Goal: Check status: Check status

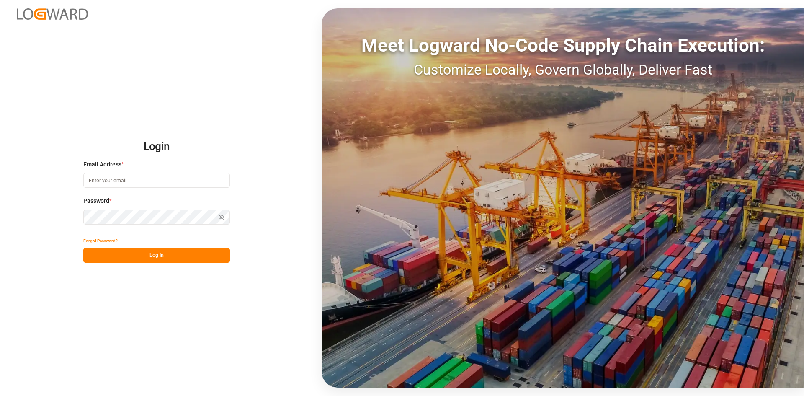
type input "marie-noel.wanji@int.jamindustries.com"
click at [103, 253] on button "Log In" at bounding box center [156, 255] width 147 height 15
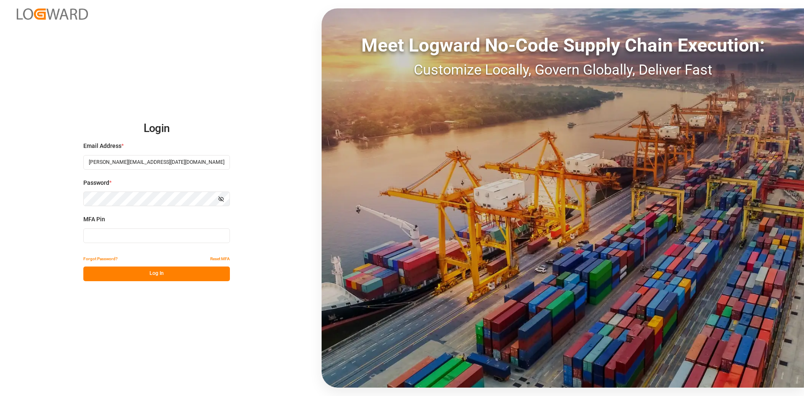
click at [105, 235] on input at bounding box center [156, 235] width 147 height 15
click at [93, 237] on input at bounding box center [156, 235] width 147 height 15
type input "825922"
click at [118, 267] on button "Log In" at bounding box center [156, 273] width 147 height 15
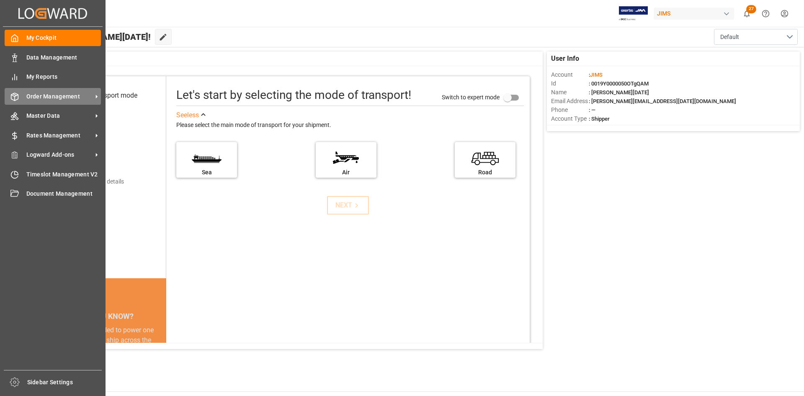
click at [45, 94] on span "Order Management" at bounding box center [59, 96] width 66 height 9
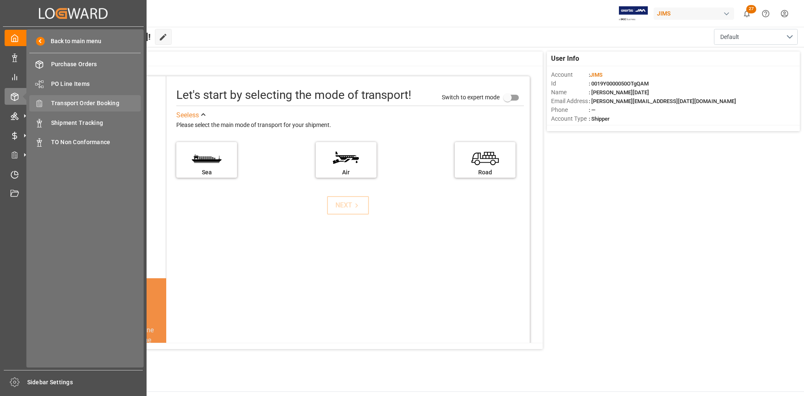
click at [94, 104] on span "Transport Order Booking" at bounding box center [96, 103] width 90 height 9
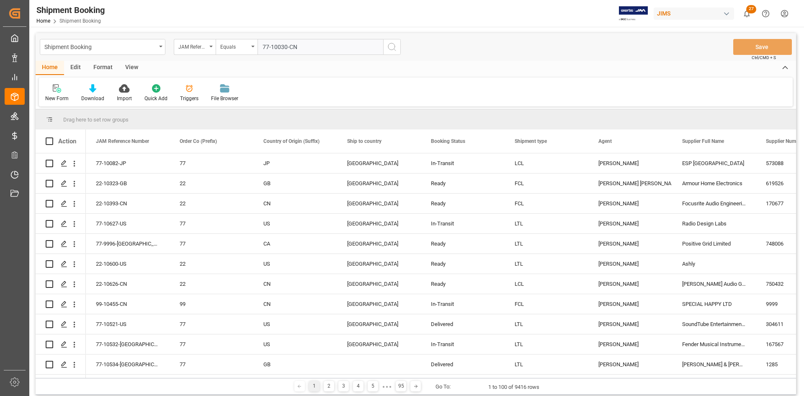
type input "77-10030-CN"
click at [392, 42] on icon "search button" at bounding box center [392, 47] width 10 height 10
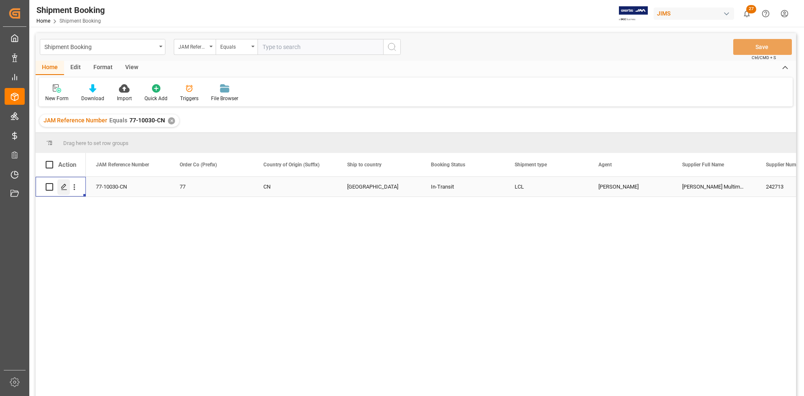
click at [63, 186] on icon "Press SPACE to select this row." at bounding box center [64, 186] width 7 height 7
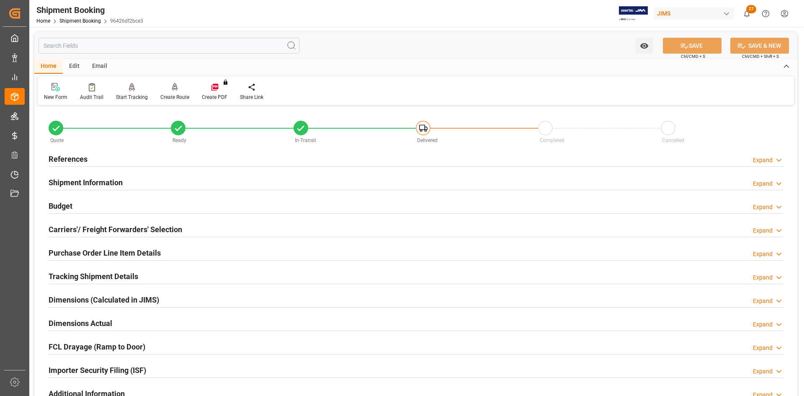
click at [78, 230] on h2 "Carriers'/ Freight Forwarders' Selection" at bounding box center [116, 229] width 134 height 11
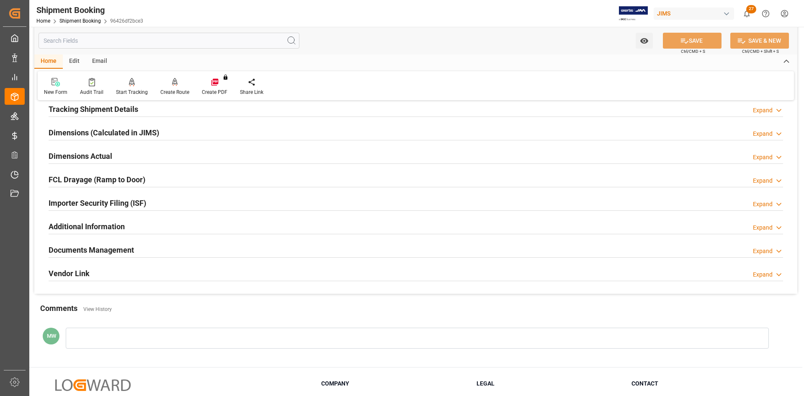
scroll to position [377, 0]
click at [72, 254] on h2 "Documents Management" at bounding box center [91, 249] width 85 height 11
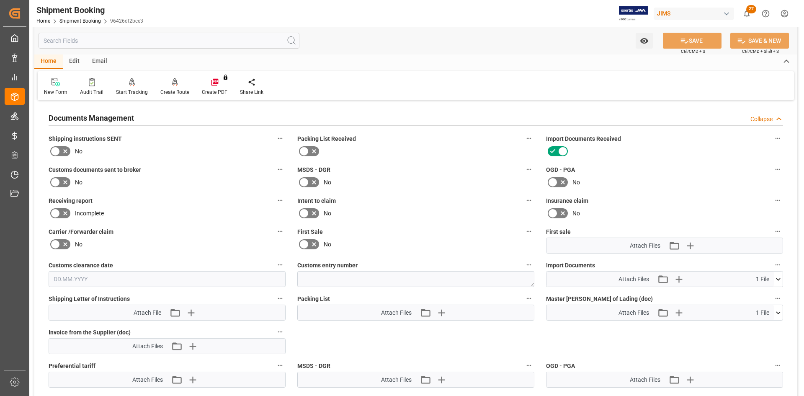
scroll to position [503, 0]
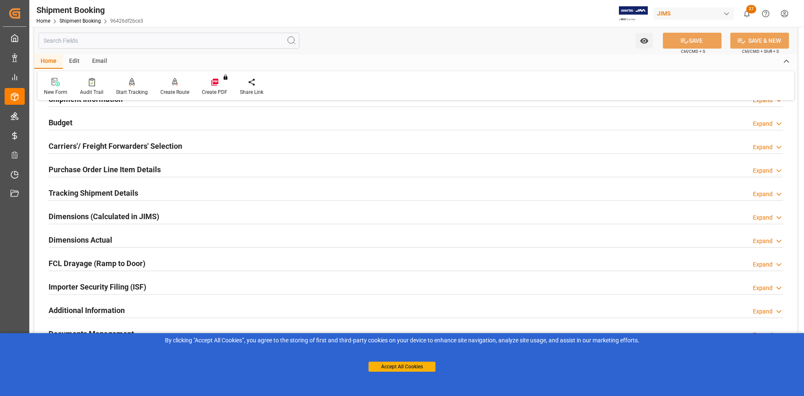
scroll to position [84, 0]
drag, startPoint x: 382, startPoint y: 369, endPoint x: 374, endPoint y: 369, distance: 8.0
click at [382, 369] on button "Accept All Cookies" at bounding box center [402, 367] width 67 height 10
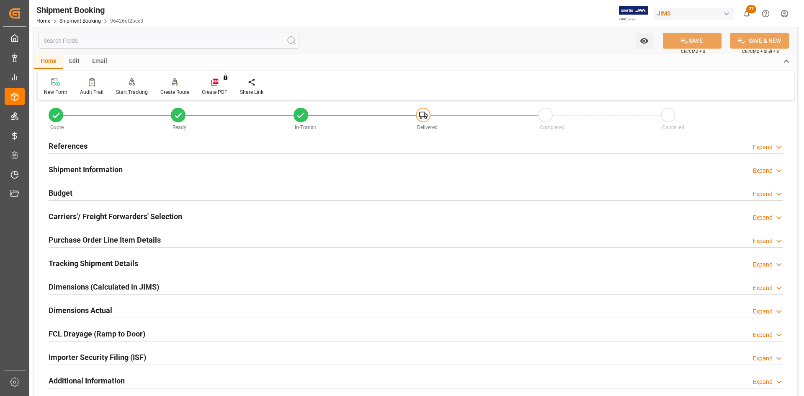
scroll to position [0, 0]
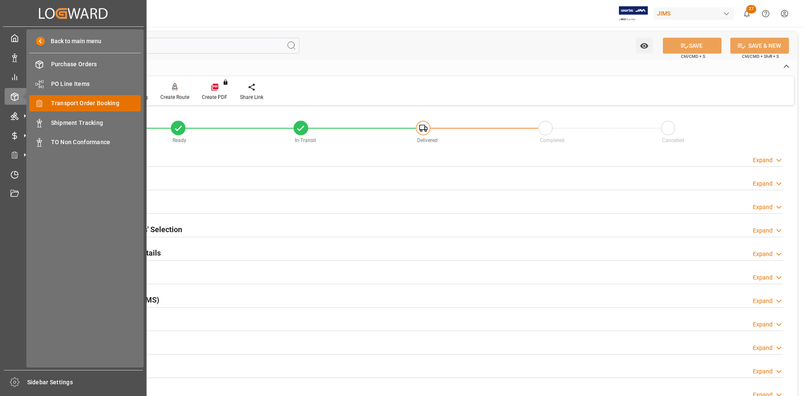
click at [89, 103] on span "Transport Order Booking" at bounding box center [96, 103] width 90 height 9
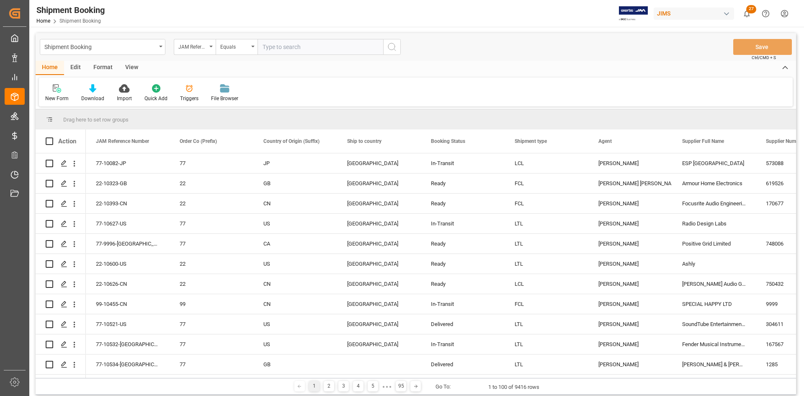
click at [287, 46] on input "text" at bounding box center [321, 47] width 126 height 16
paste input "77-10030-CN"
type input "77-10030-CN"
click at [394, 48] on icon "search button" at bounding box center [392, 47] width 10 height 10
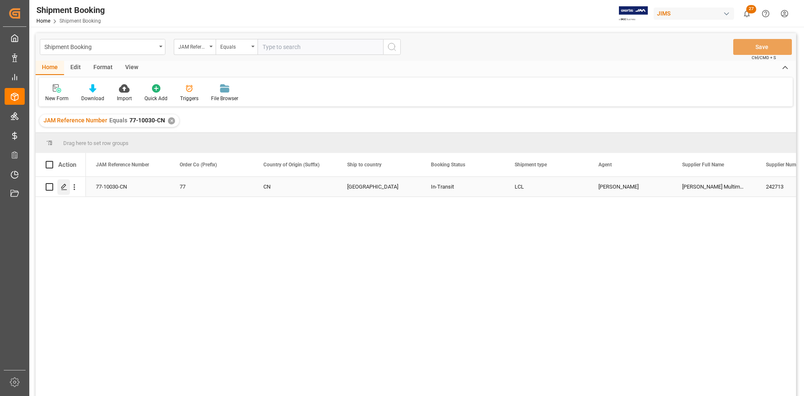
click at [62, 189] on polygon "Press SPACE to select this row." at bounding box center [64, 186] width 4 height 4
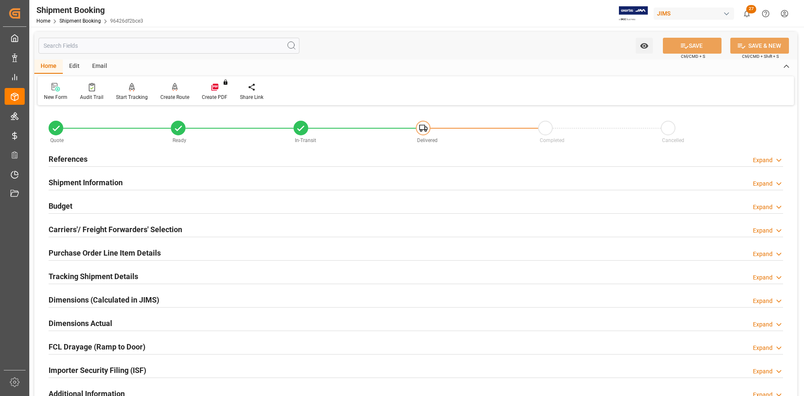
click at [76, 155] on h2 "References" at bounding box center [68, 158] width 39 height 11
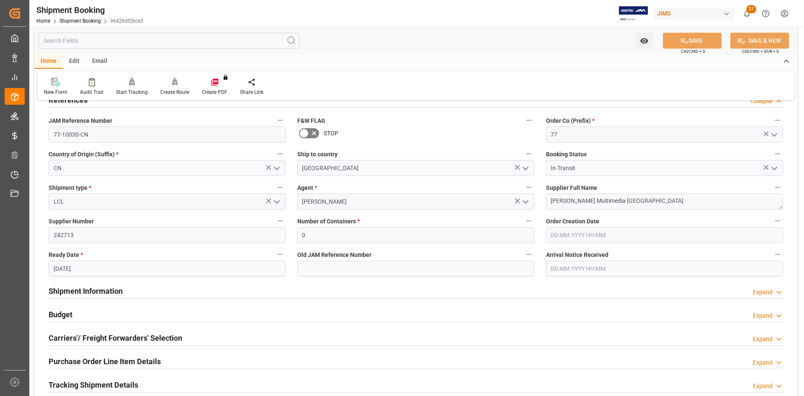
scroll to position [84, 0]
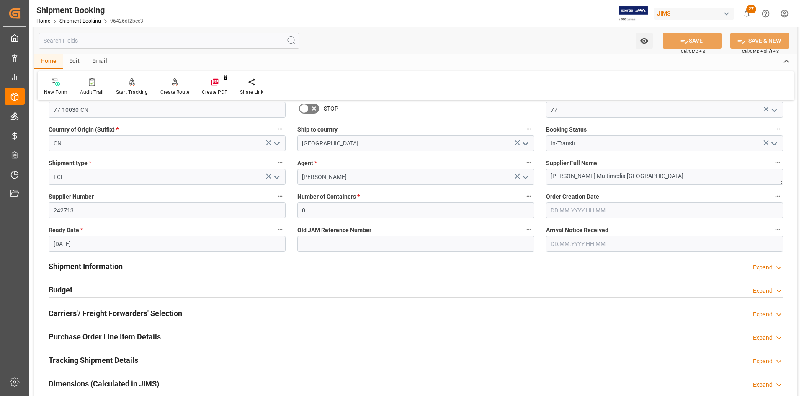
click at [97, 265] on h2 "Shipment Information" at bounding box center [86, 266] width 74 height 11
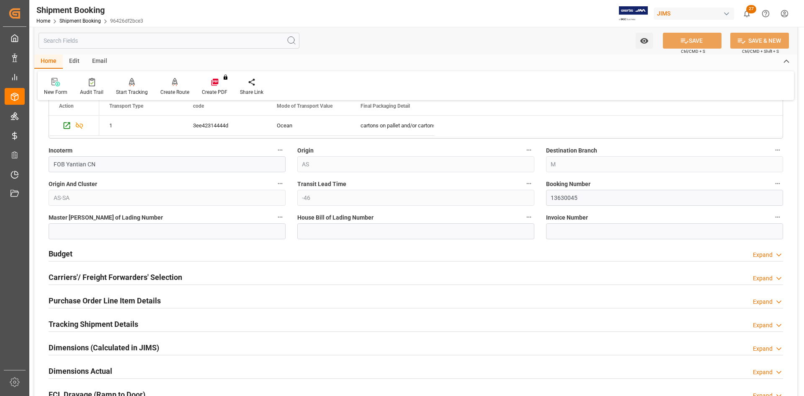
scroll to position [503, 0]
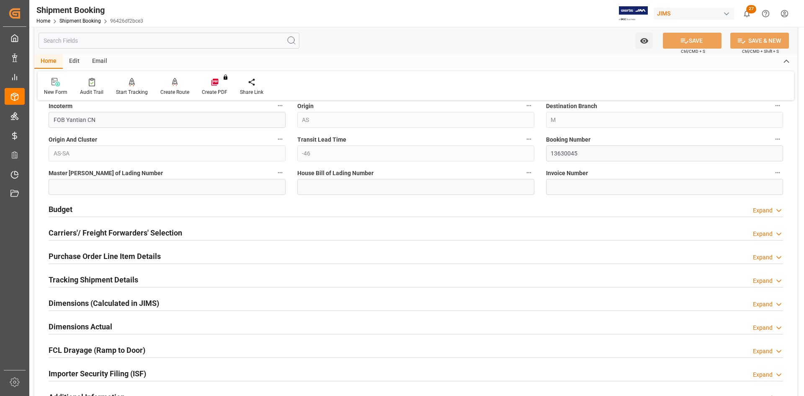
click at [94, 232] on h2 "Carriers'/ Freight Forwarders' Selection" at bounding box center [116, 232] width 134 height 11
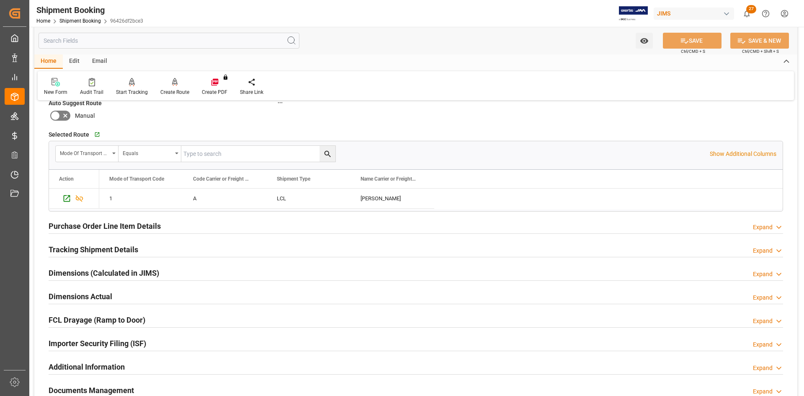
scroll to position [754, 0]
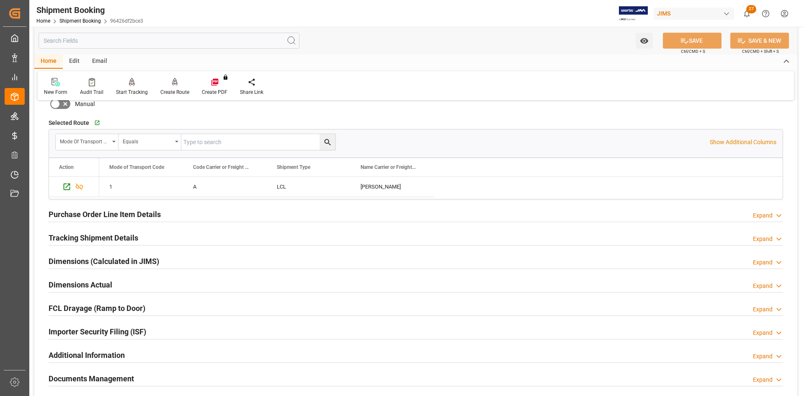
click at [72, 238] on h2 "Tracking Shipment Details" at bounding box center [94, 237] width 90 height 11
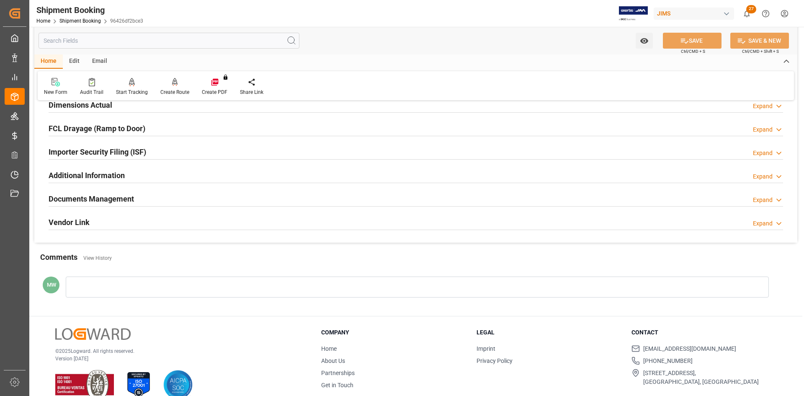
scroll to position [1038, 0]
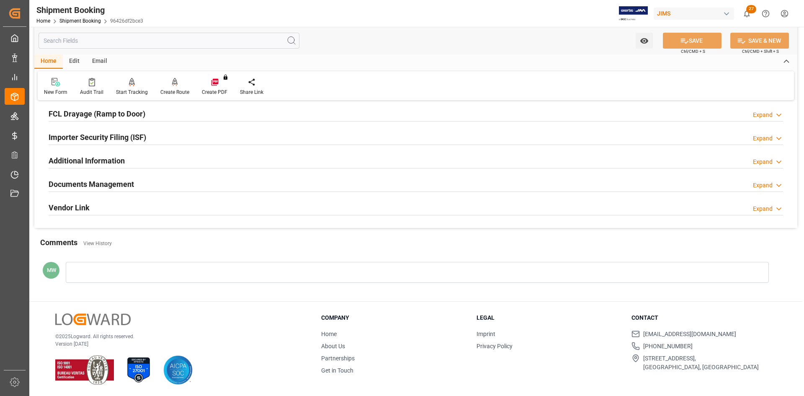
click at [96, 181] on h2 "Documents Management" at bounding box center [91, 183] width 85 height 11
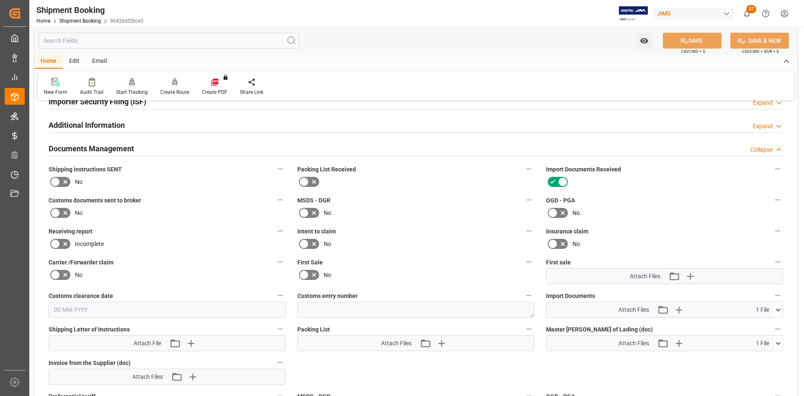
scroll to position [1121, 0]
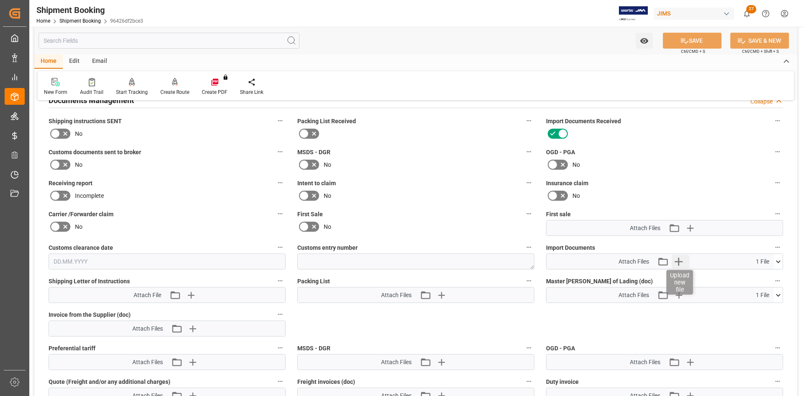
click at [677, 258] on icon "button" at bounding box center [678, 261] width 13 height 13
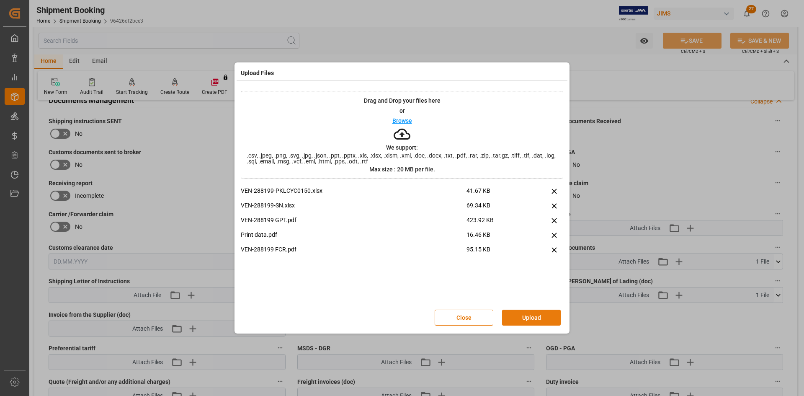
click at [533, 322] on button "Upload" at bounding box center [531, 318] width 59 height 16
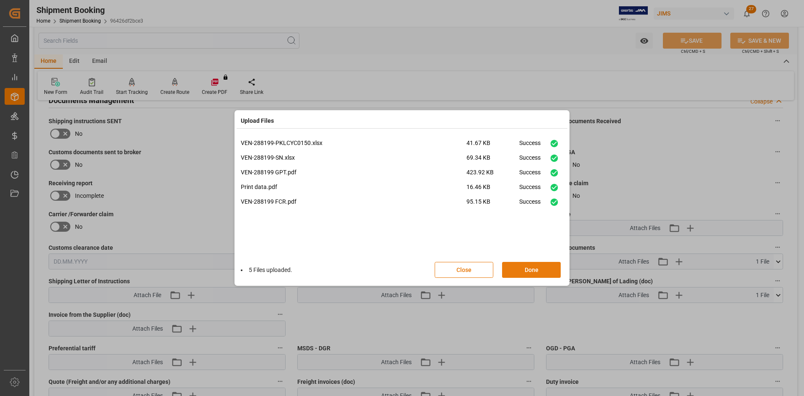
click at [523, 271] on button "Done" at bounding box center [531, 270] width 59 height 16
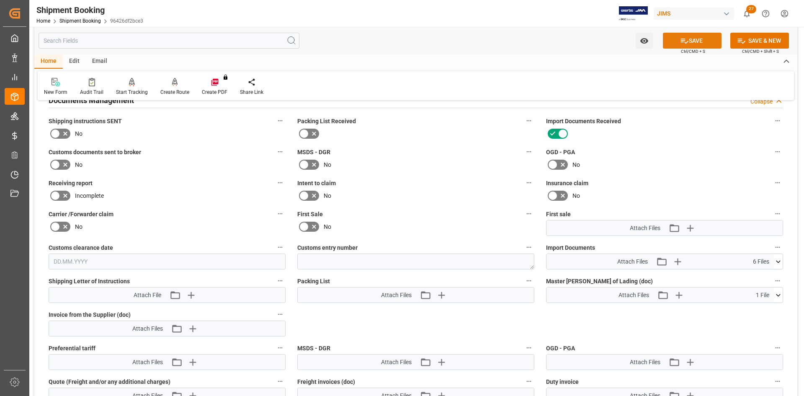
click at [693, 40] on button "SAVE" at bounding box center [692, 41] width 59 height 16
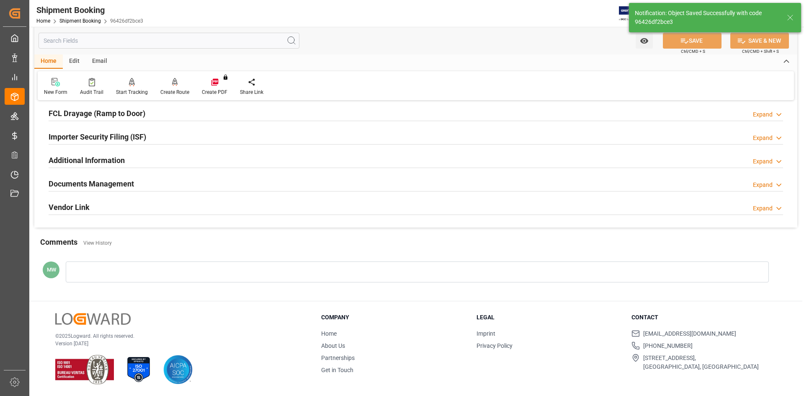
scroll to position [233, 0]
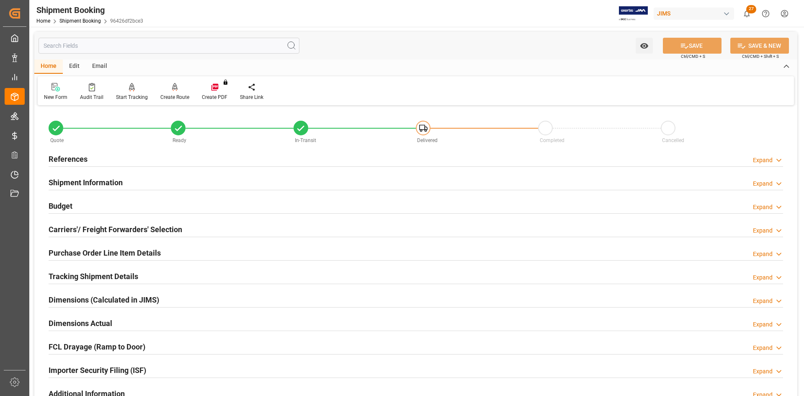
click at [67, 275] on h2 "Tracking Shipment Details" at bounding box center [94, 276] width 90 height 11
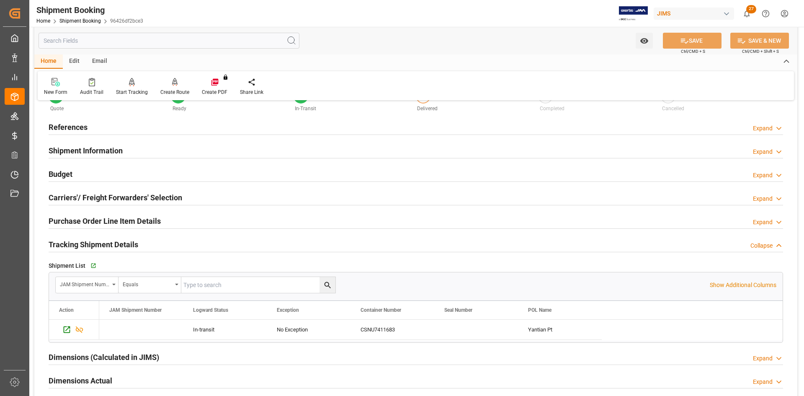
scroll to position [126, 0]
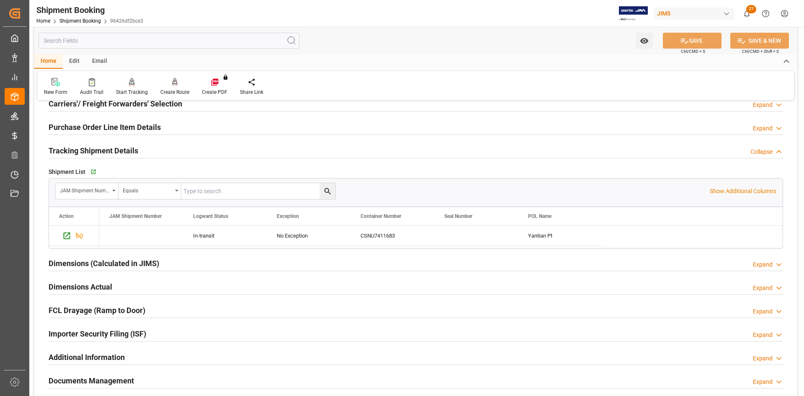
click at [65, 281] on h2 "Dimensions Actual" at bounding box center [81, 286] width 64 height 11
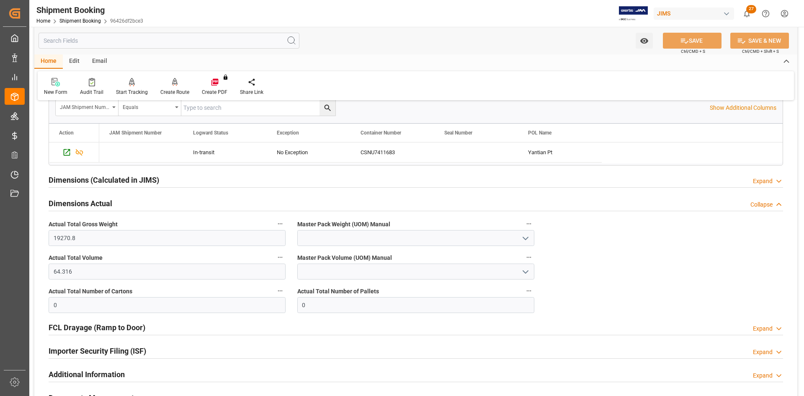
scroll to position [209, 0]
drag, startPoint x: 67, startPoint y: 304, endPoint x: 33, endPoint y: 299, distance: 35.2
click at [33, 299] on div "Watch Option SAVE Ctrl/CMD + S SAVE & NEW Ctrl/CMD + Shift + S Home Edit Email …" at bounding box center [415, 165] width 773 height 697
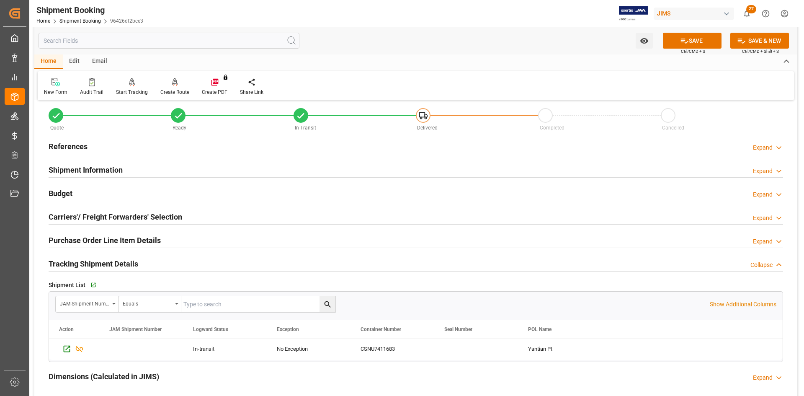
scroll to position [0, 0]
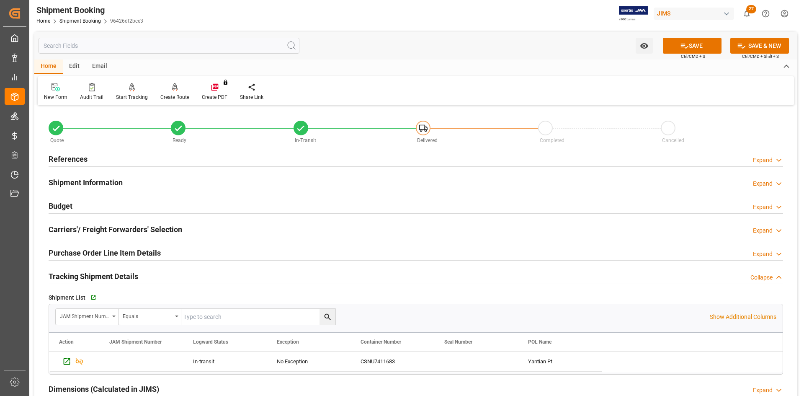
type input "10"
click at [75, 157] on h2 "References" at bounding box center [68, 158] width 39 height 11
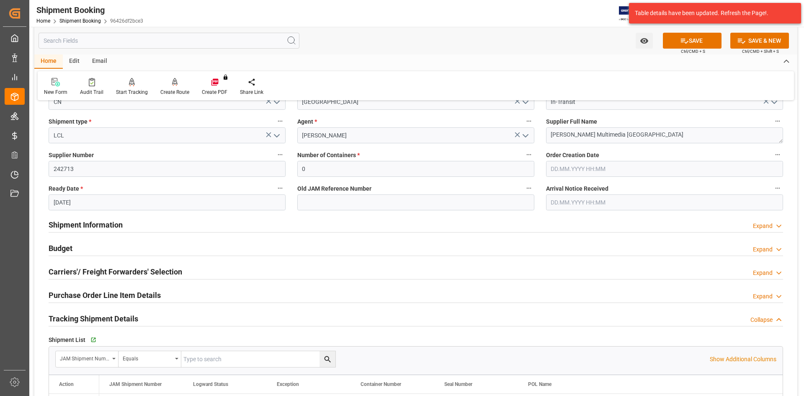
scroll to position [126, 0]
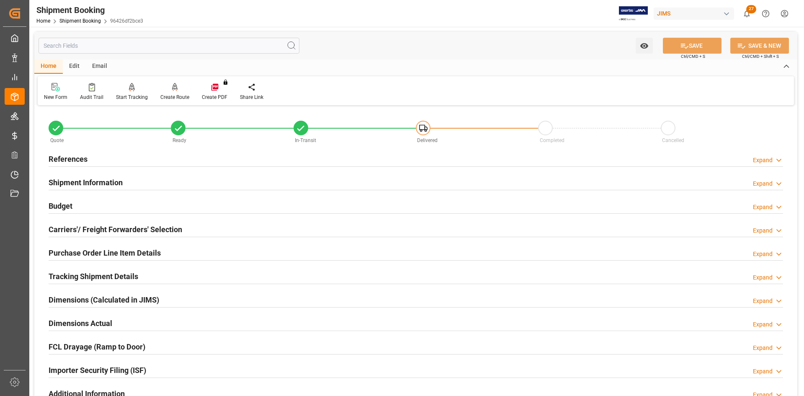
click at [77, 159] on h2 "References" at bounding box center [68, 158] width 39 height 11
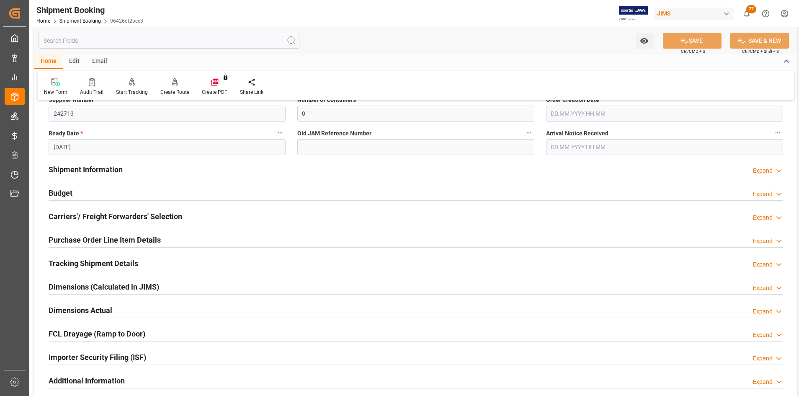
scroll to position [209, 0]
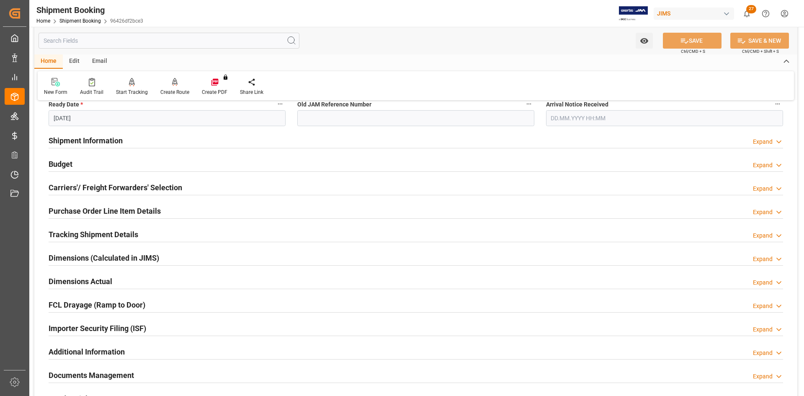
click at [79, 233] on h2 "Tracking Shipment Details" at bounding box center [94, 234] width 90 height 11
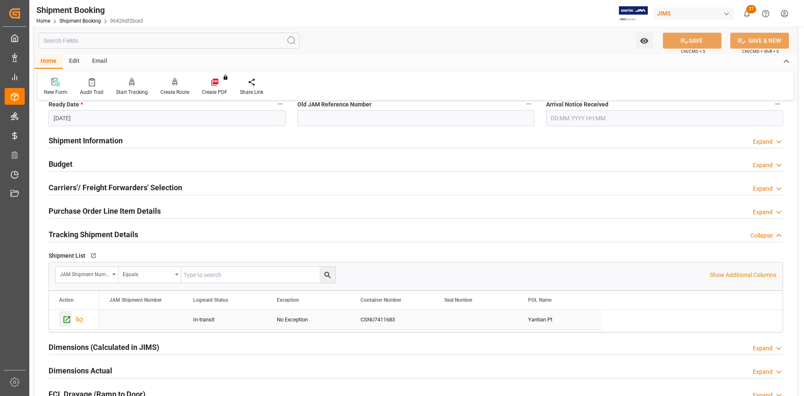
click at [64, 315] on icon "Press SPACE to select this row." at bounding box center [66, 319] width 9 height 9
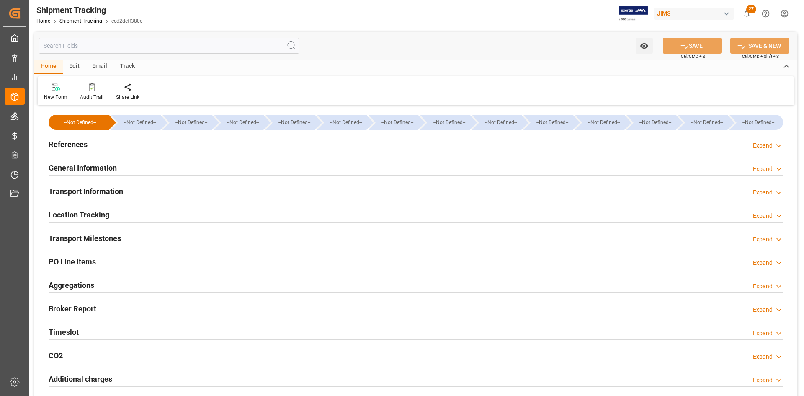
type input "09.07.2025"
type input "15.07.2025 00:00"
type input "23.07.2025 00:00"
type input "02.09.2025 00:00"
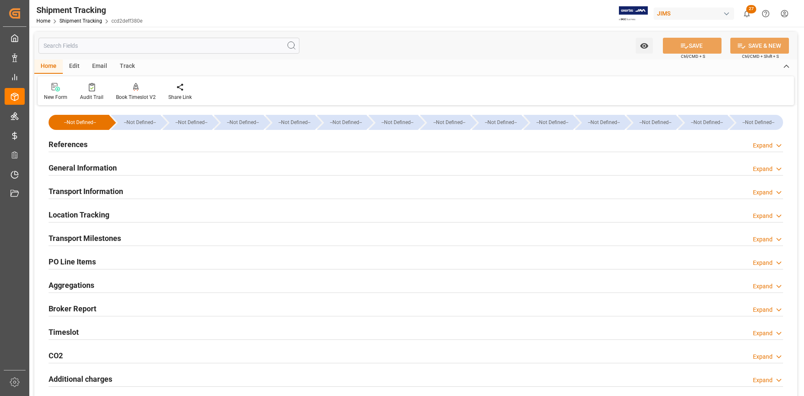
click at [78, 233] on h2 "Transport Milestones" at bounding box center [85, 237] width 72 height 11
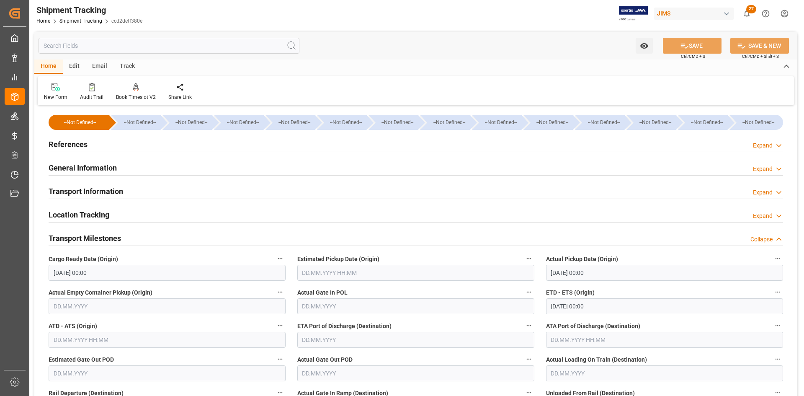
click at [64, 143] on h2 "References" at bounding box center [68, 144] width 39 height 11
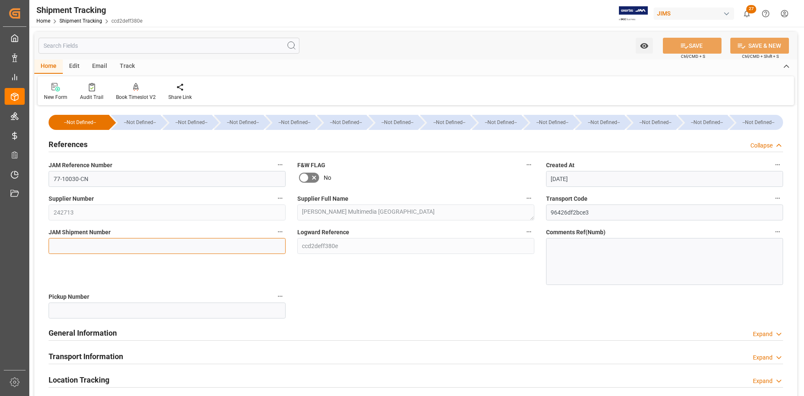
click at [68, 245] on input at bounding box center [167, 246] width 237 height 16
paste input "72614"
type input "72614"
click at [700, 50] on button "SAVE" at bounding box center [692, 46] width 59 height 16
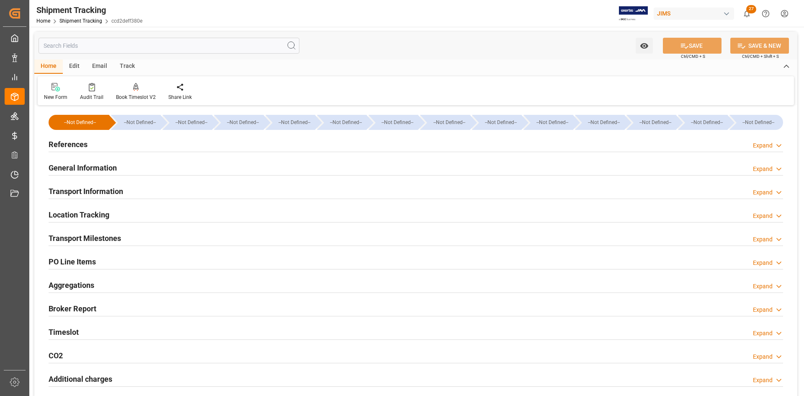
drag, startPoint x: 78, startPoint y: 238, endPoint x: 100, endPoint y: 238, distance: 22.2
click at [78, 238] on h2 "Transport Milestones" at bounding box center [85, 237] width 72 height 11
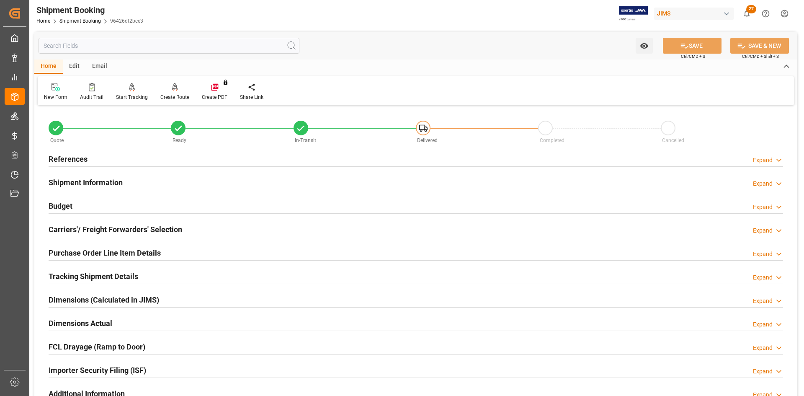
click at [91, 251] on h2 "Purchase Order Line Item Details" at bounding box center [105, 252] width 112 height 11
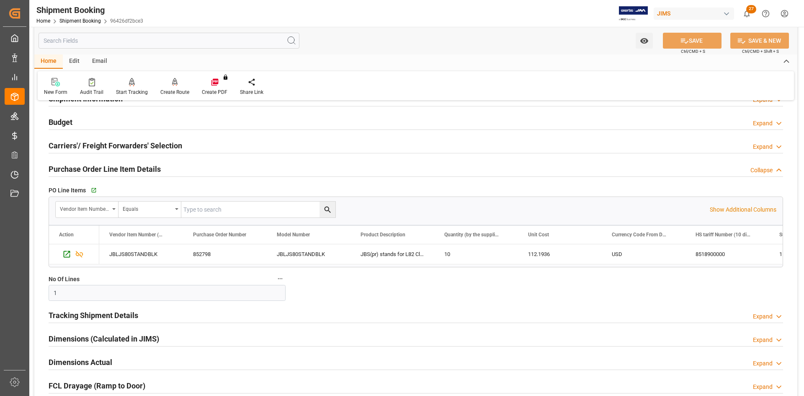
scroll to position [126, 0]
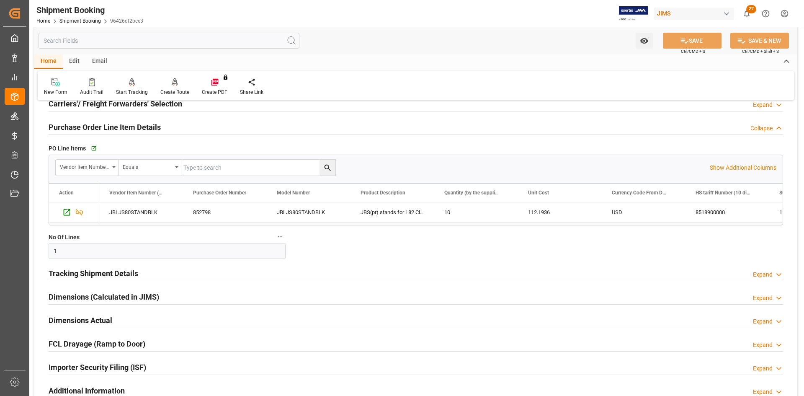
click at [70, 295] on h2 "Dimensions (Calculated in JIMS)" at bounding box center [104, 296] width 111 height 11
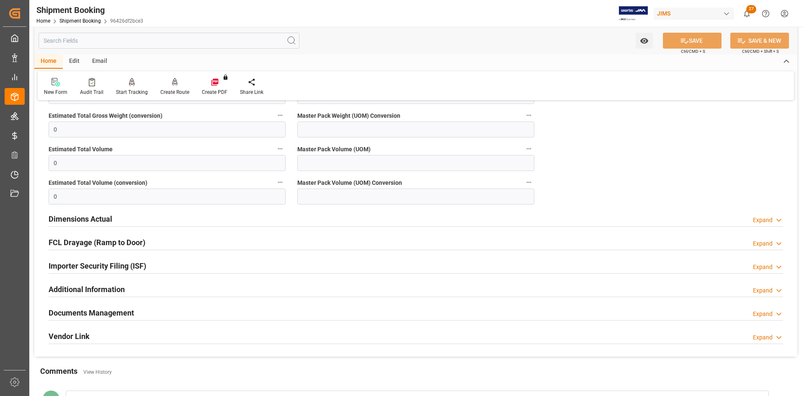
scroll to position [377, 0]
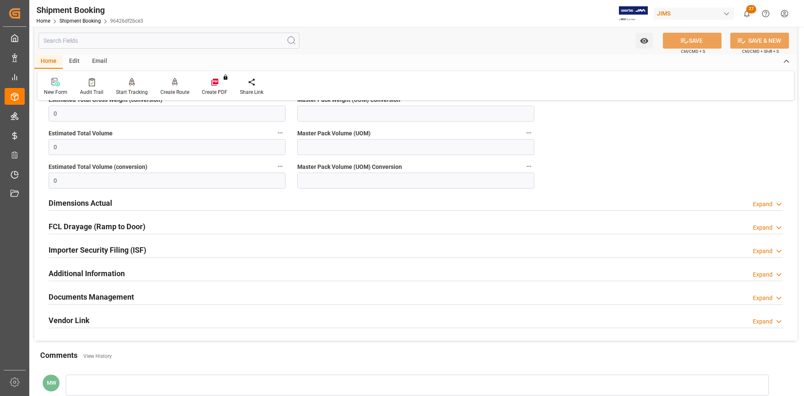
click at [83, 196] on div "Dimensions Actual" at bounding box center [81, 202] width 64 height 16
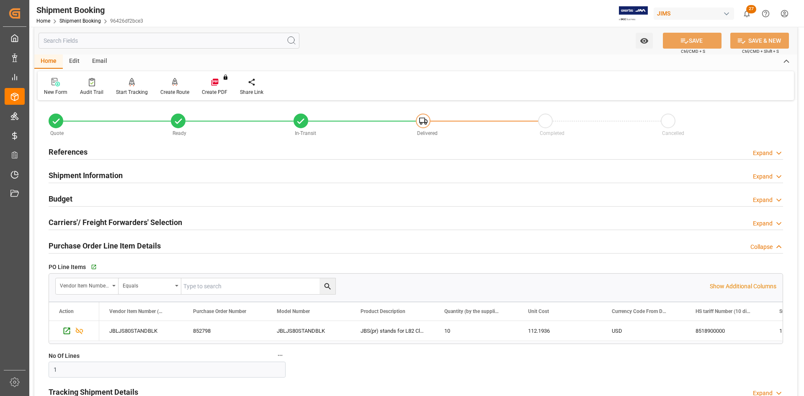
scroll to position [0, 0]
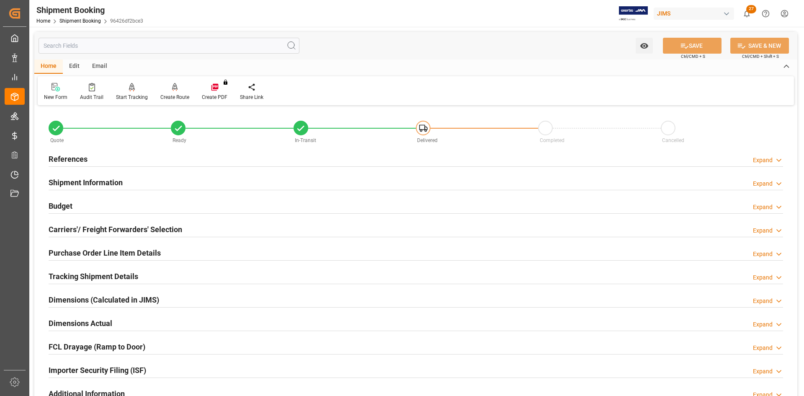
click at [64, 273] on h2 "Tracking Shipment Details" at bounding box center [94, 276] width 90 height 11
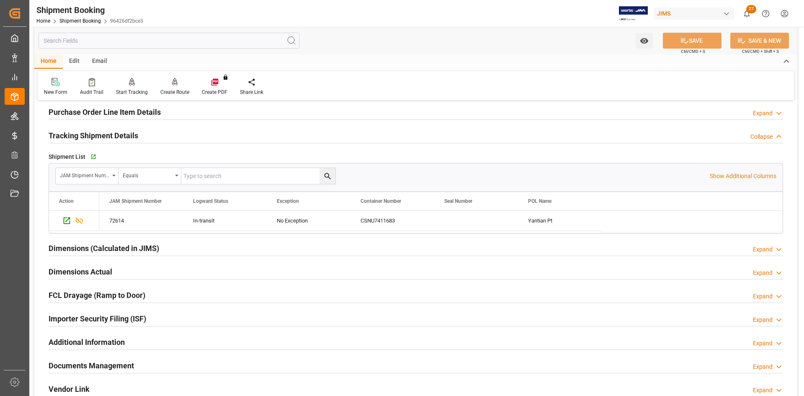
scroll to position [209, 0]
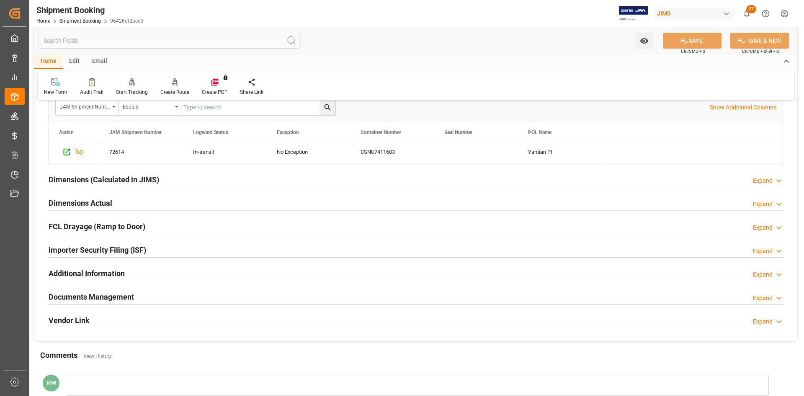
click at [88, 298] on h2 "Documents Management" at bounding box center [91, 296] width 85 height 11
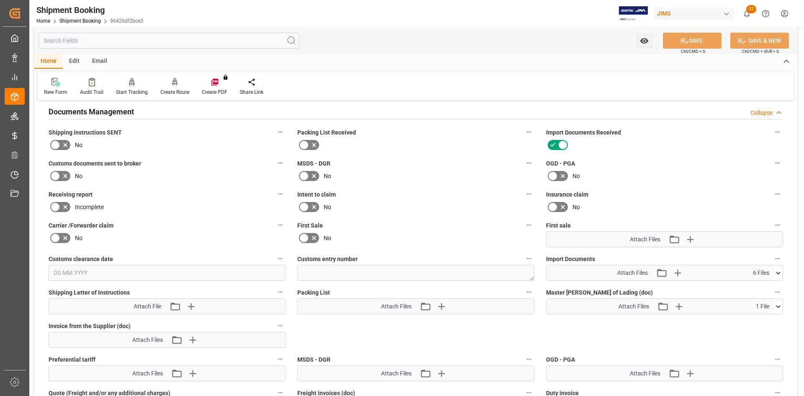
scroll to position [419, 0]
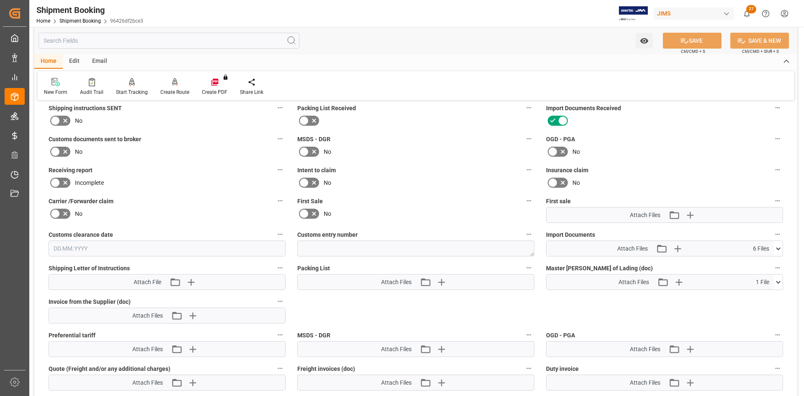
click at [778, 245] on icon at bounding box center [778, 248] width 9 height 9
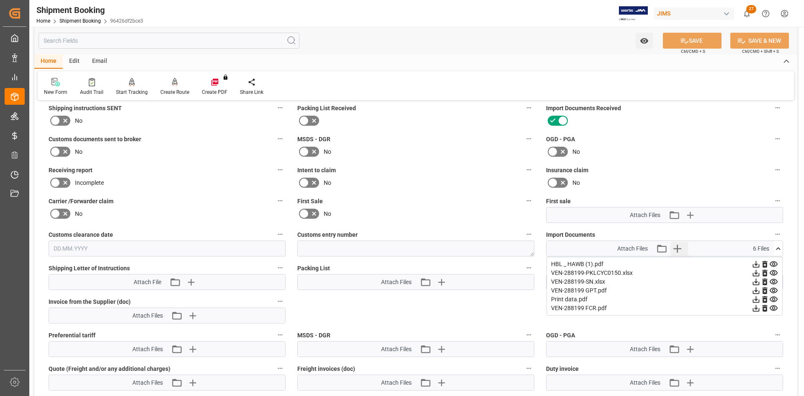
click at [682, 247] on icon "button" at bounding box center [677, 248] width 13 height 13
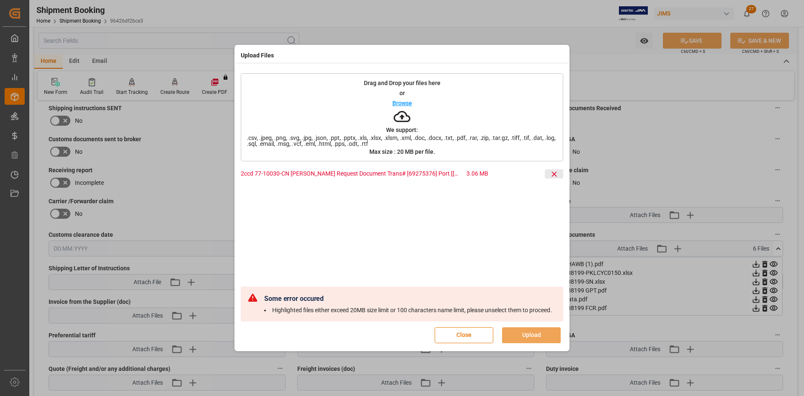
click at [550, 170] on icon at bounding box center [554, 174] width 9 height 9
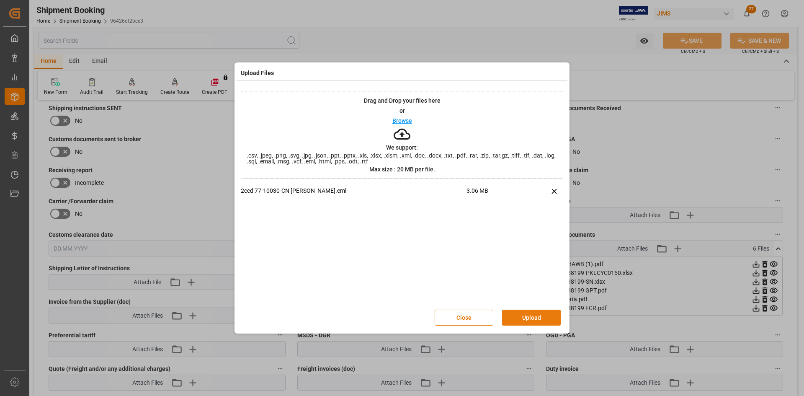
click at [515, 319] on button "Upload" at bounding box center [531, 318] width 59 height 16
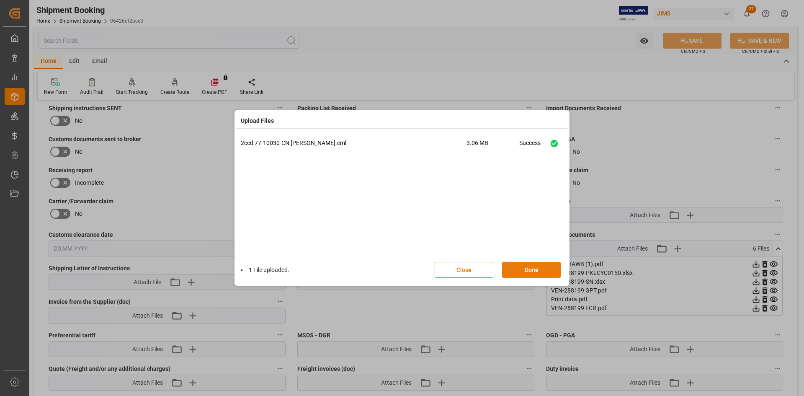
click at [515, 273] on button "Done" at bounding box center [531, 270] width 59 height 16
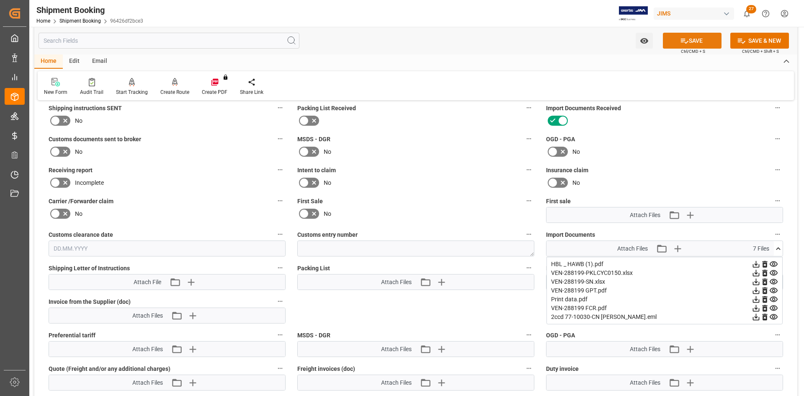
click at [699, 37] on button "SAVE" at bounding box center [692, 41] width 59 height 16
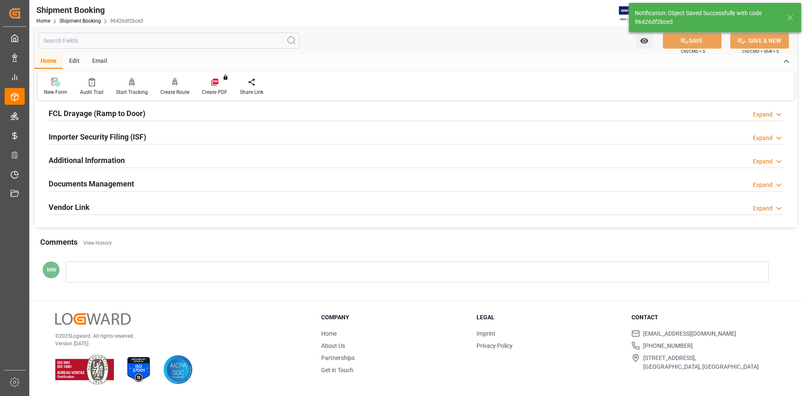
scroll to position [233, 0]
click at [99, 185] on h2 "Documents Management" at bounding box center [91, 183] width 85 height 11
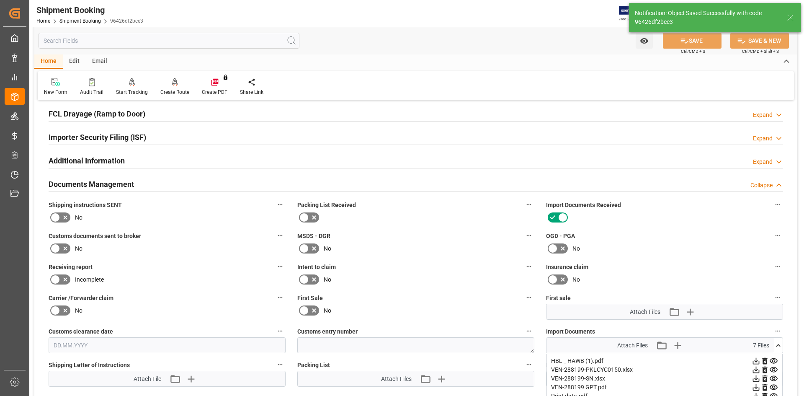
scroll to position [330, 0]
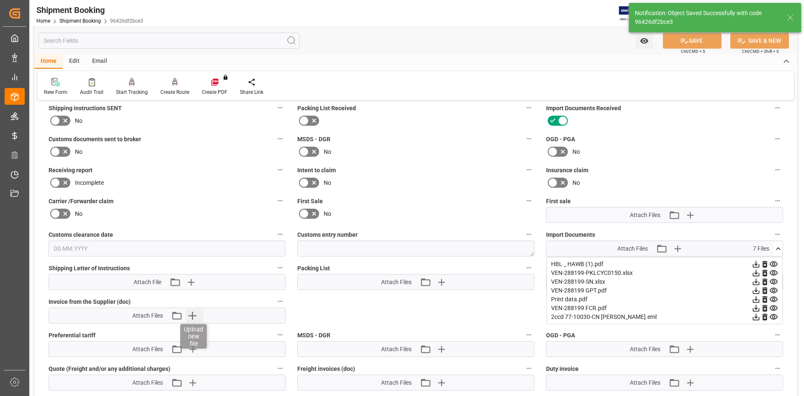
click at [190, 315] on icon "button" at bounding box center [193, 316] width 8 height 8
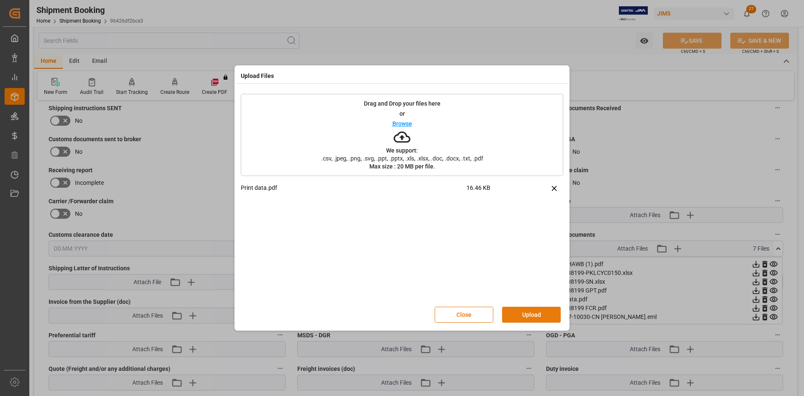
click at [530, 316] on button "Upload" at bounding box center [531, 315] width 59 height 16
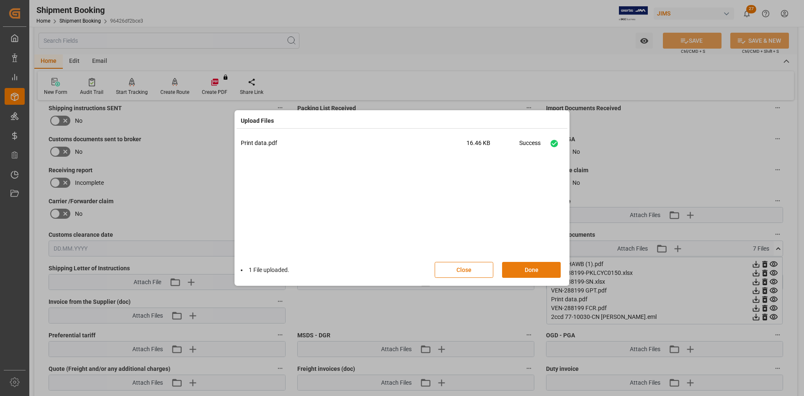
click at [534, 273] on button "Done" at bounding box center [531, 270] width 59 height 16
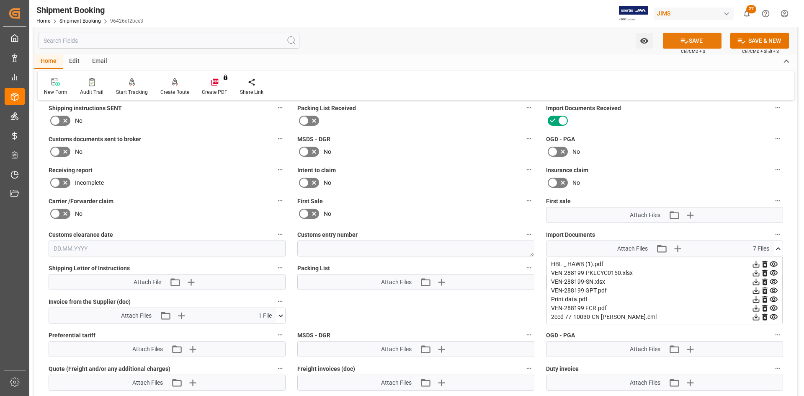
click at [703, 42] on button "SAVE" at bounding box center [692, 41] width 59 height 16
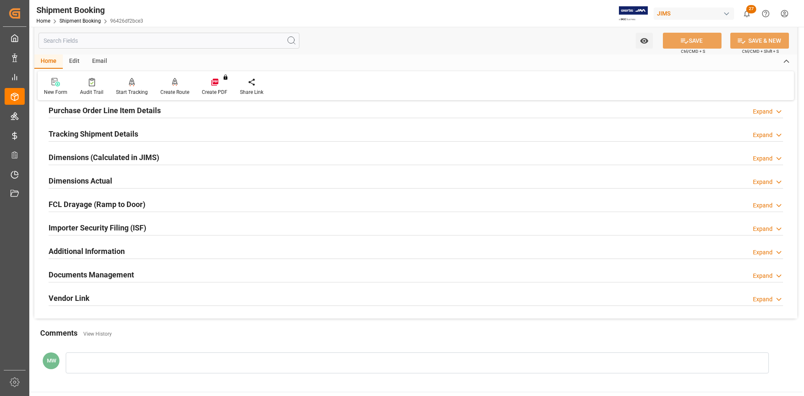
scroll to position [65, 0]
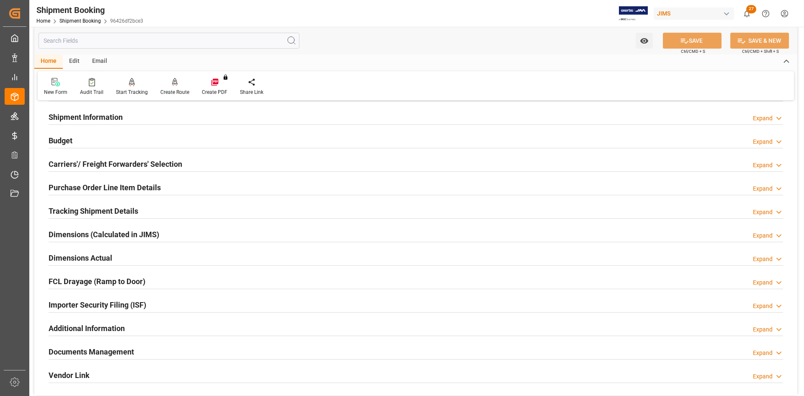
drag, startPoint x: 74, startPoint y: 255, endPoint x: 100, endPoint y: 260, distance: 26.5
click at [74, 255] on h2 "Dimensions Actual" at bounding box center [81, 257] width 64 height 11
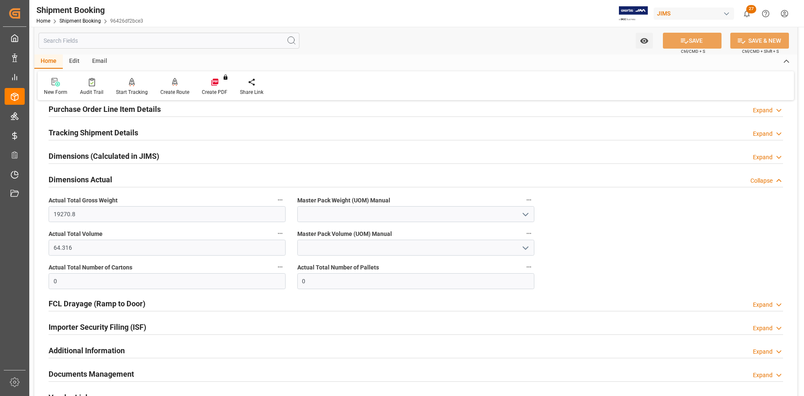
scroll to position [191, 0]
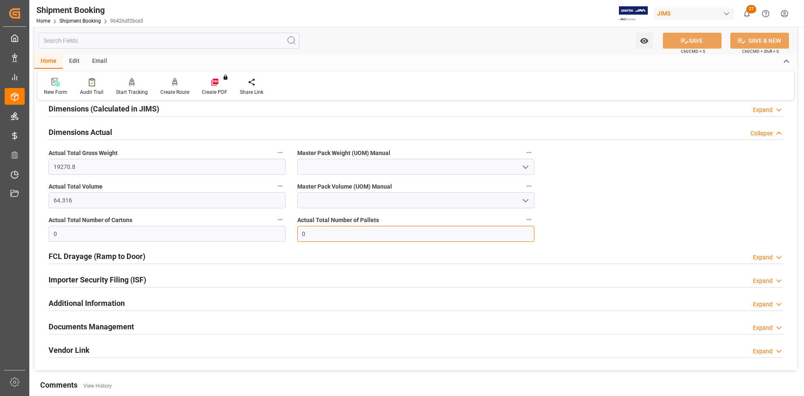
drag, startPoint x: 313, startPoint y: 234, endPoint x: 281, endPoint y: 232, distance: 32.3
click at [281, 232] on div "Quote Ready In-Transit Delivered Completed Cancelled References Expand JAM Refe…" at bounding box center [415, 144] width 763 height 454
type input "1"
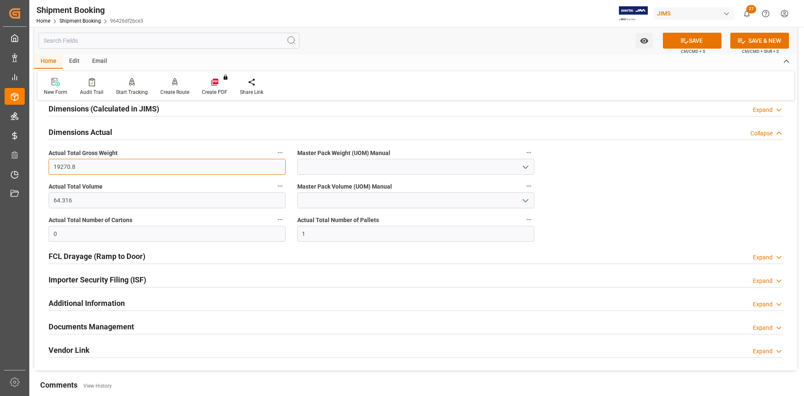
drag, startPoint x: 74, startPoint y: 164, endPoint x: 39, endPoint y: 163, distance: 35.6
click at [39, 163] on div "Quote Ready In-Transit Delivered Completed Cancelled References Expand JAM Refe…" at bounding box center [415, 144] width 763 height 454
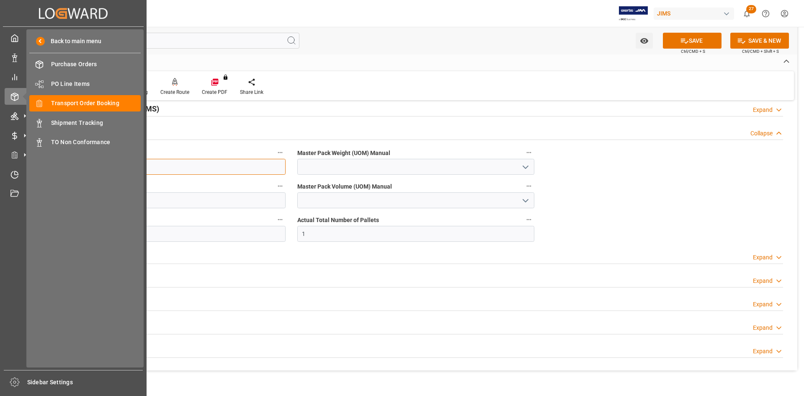
drag, startPoint x: 74, startPoint y: 164, endPoint x: 24, endPoint y: 165, distance: 49.5
click at [24, 165] on div "Created by potrace 1.15, written by Peter Selinger 2001-2017 Created by potrace…" at bounding box center [402, 198] width 804 height 396
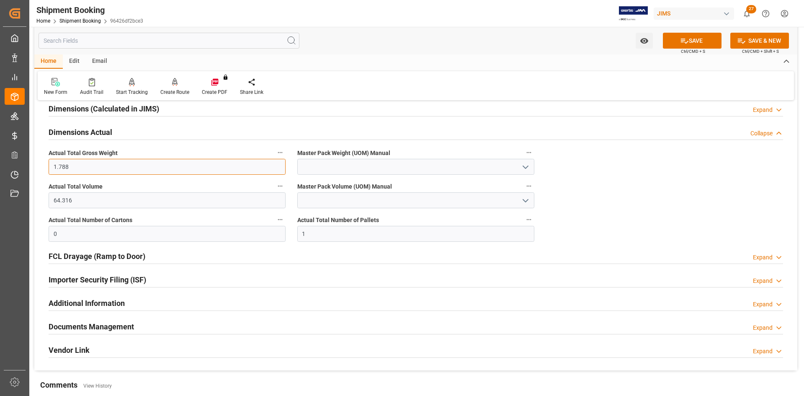
type input "1.788"
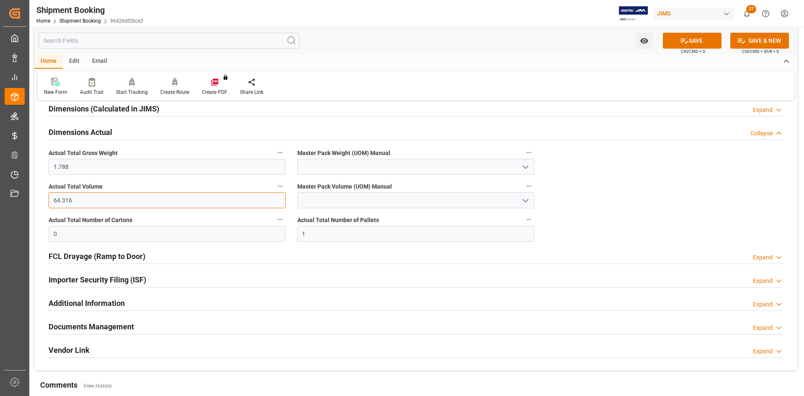
drag, startPoint x: 82, startPoint y: 199, endPoint x: 33, endPoint y: 199, distance: 49.0
click at [33, 199] on div "Watch Option SAVE Ctrl/CMD + S SAVE & NEW Ctrl/CMD + Shift + S Home Edit Email …" at bounding box center [415, 140] width 773 height 608
paste input "1.788"
type input "1.788"
drag, startPoint x: 529, startPoint y: 201, endPoint x: 522, endPoint y: 201, distance: 7.1
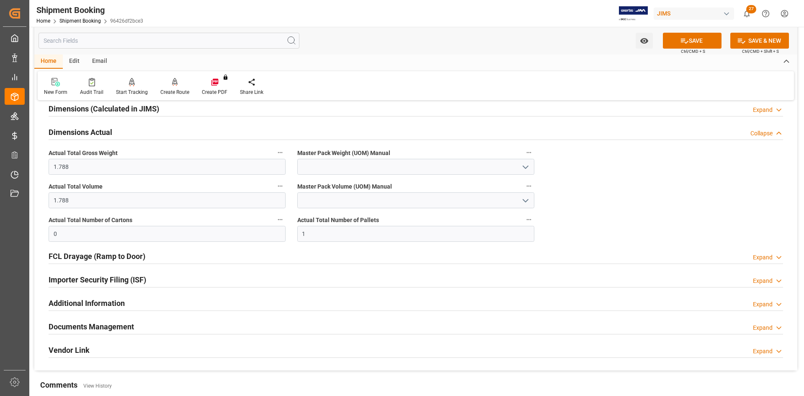
click at [527, 201] on icon "open menu" at bounding box center [526, 201] width 10 height 10
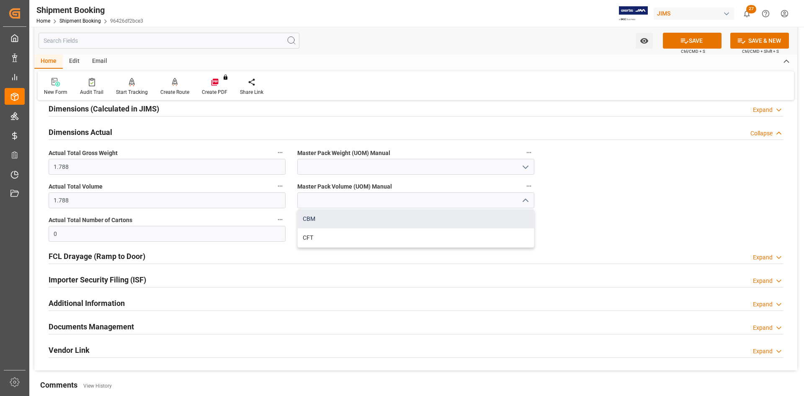
click at [317, 221] on div "CBM" at bounding box center [416, 218] width 236 height 19
type input "CBM"
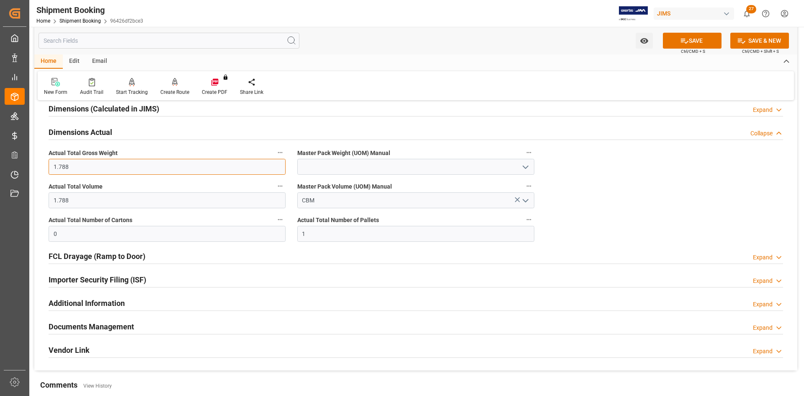
drag, startPoint x: 87, startPoint y: 165, endPoint x: 31, endPoint y: 159, distance: 55.7
click at [31, 159] on div "Watch Option SAVE Ctrl/CMD + S SAVE & NEW Ctrl/CMD + Shift + S Home Edit Email …" at bounding box center [415, 140] width 773 height 608
type input "144"
click at [526, 163] on icon "open menu" at bounding box center [526, 167] width 10 height 10
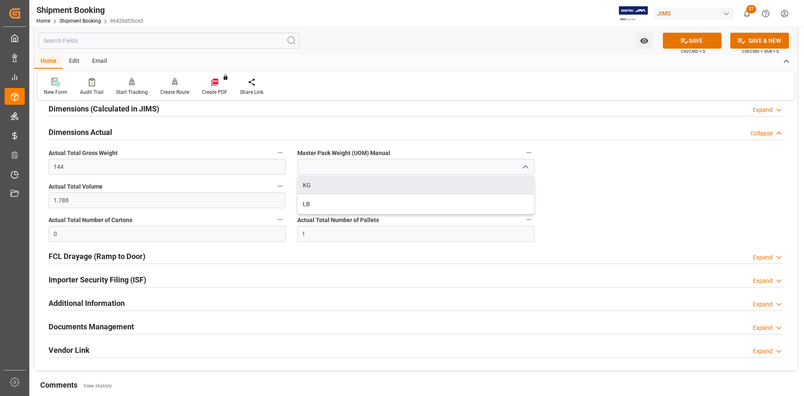
click at [333, 183] on div "KG" at bounding box center [416, 185] width 236 height 19
type input "KG"
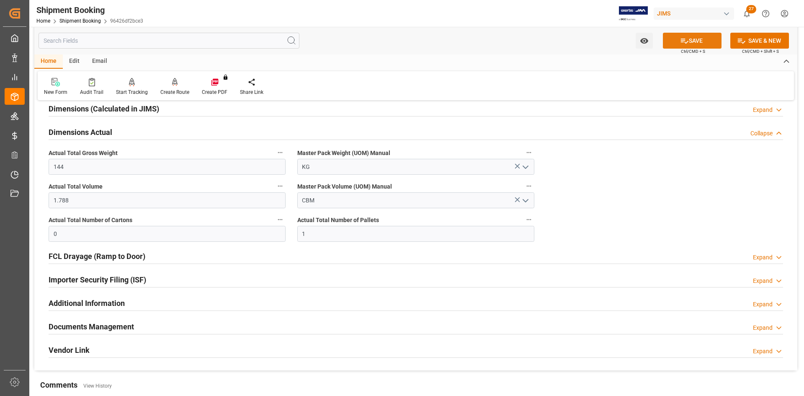
click at [693, 41] on button "SAVE" at bounding box center [692, 41] width 59 height 16
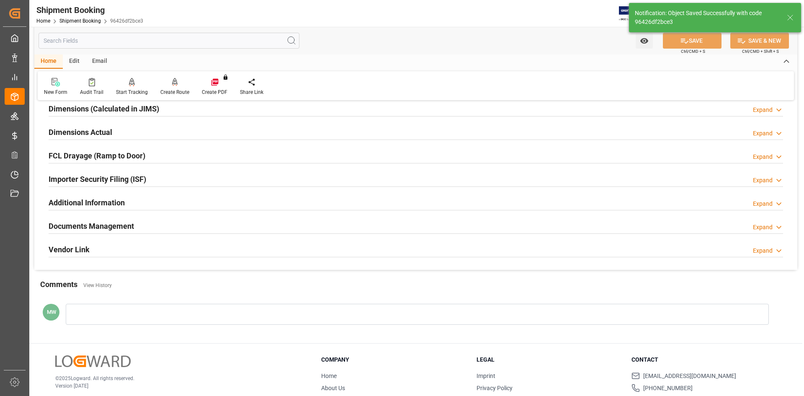
click at [78, 227] on h2 "Documents Management" at bounding box center [91, 225] width 85 height 11
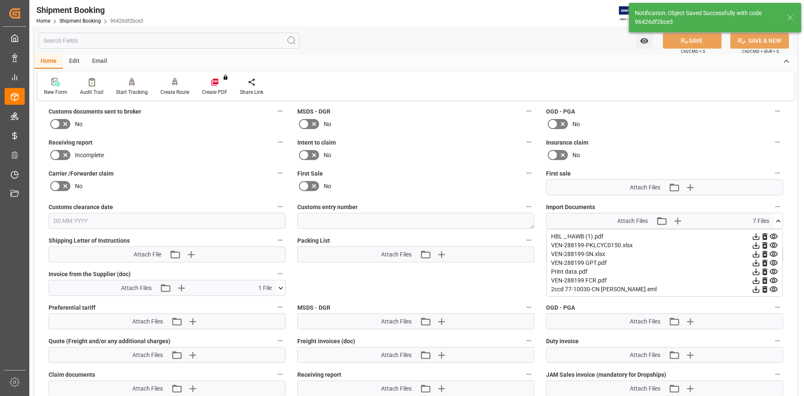
scroll to position [400, 0]
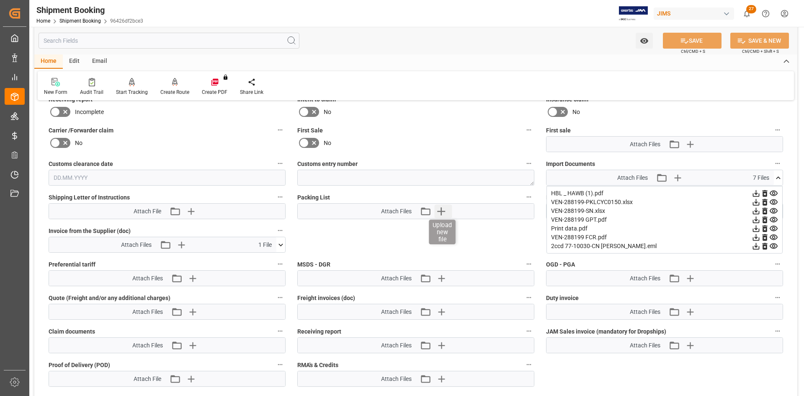
click at [438, 211] on icon "button" at bounding box center [441, 211] width 8 height 8
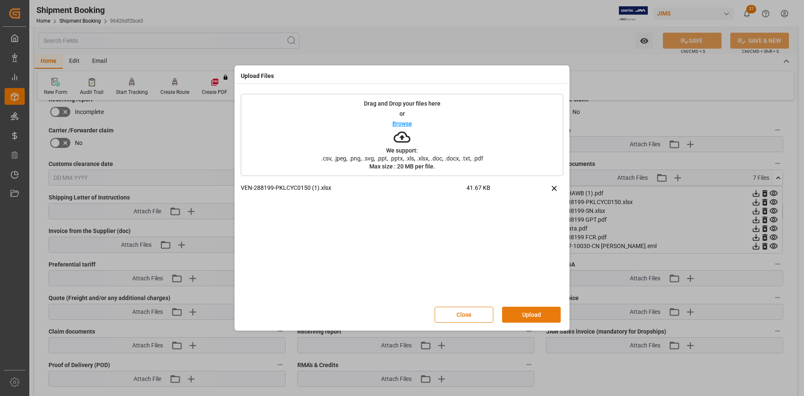
click at [530, 314] on button "Upload" at bounding box center [531, 315] width 59 height 16
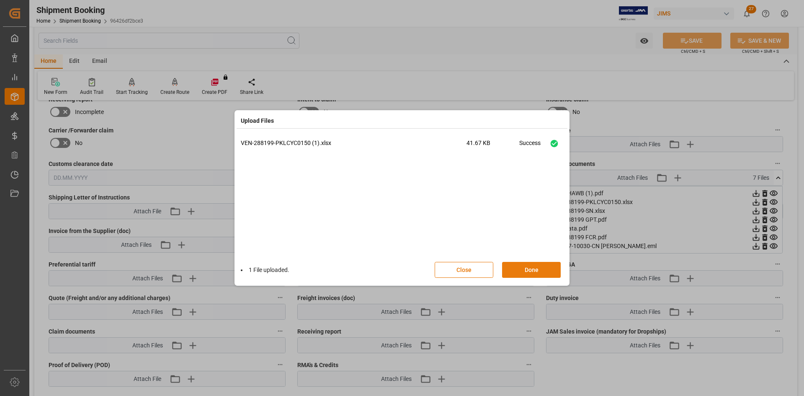
click at [518, 267] on button "Done" at bounding box center [531, 270] width 59 height 16
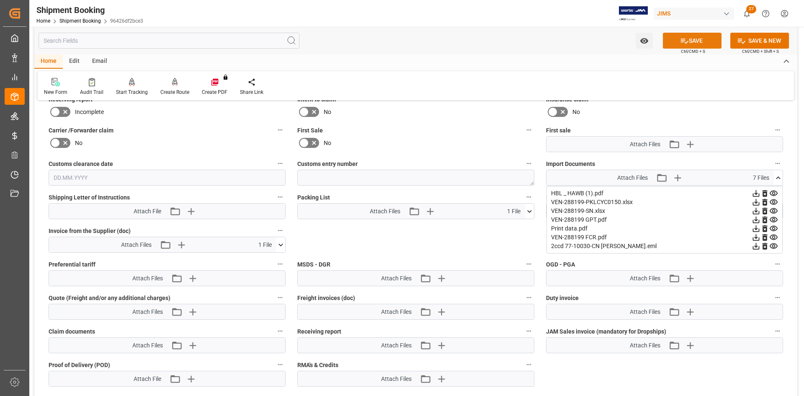
click at [698, 44] on button "SAVE" at bounding box center [692, 41] width 59 height 16
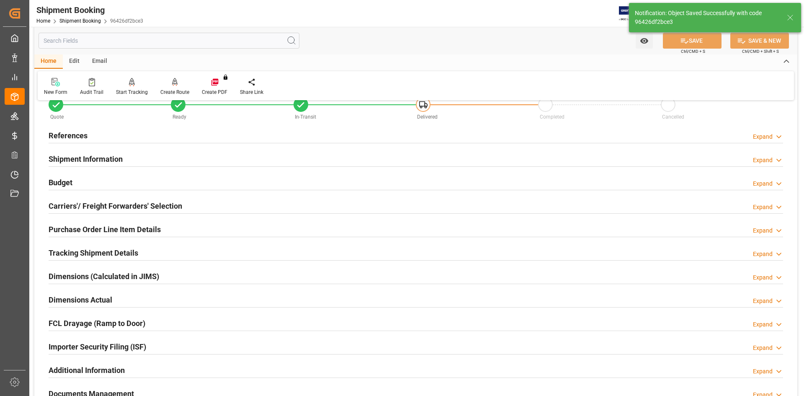
scroll to position [0, 0]
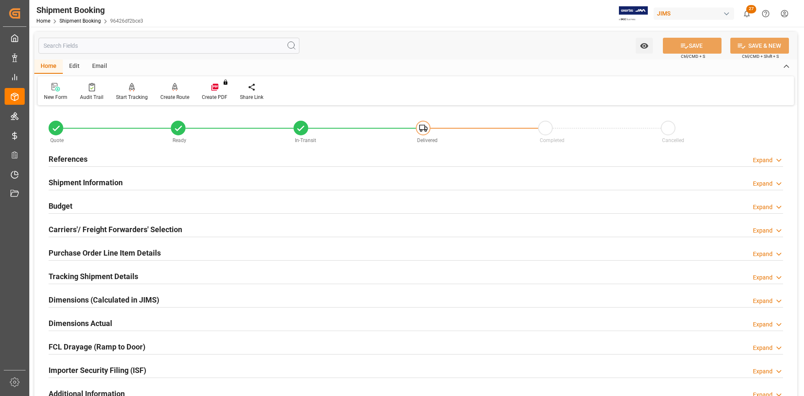
click at [96, 230] on h2 "Carriers'/ Freight Forwarders' Selection" at bounding box center [116, 229] width 134 height 11
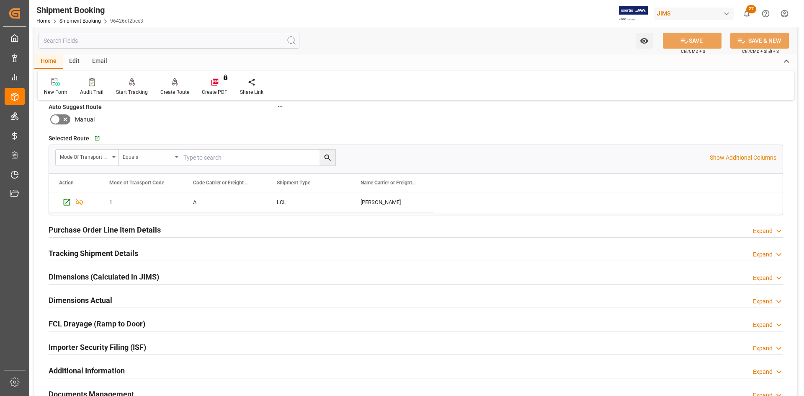
scroll to position [251, 0]
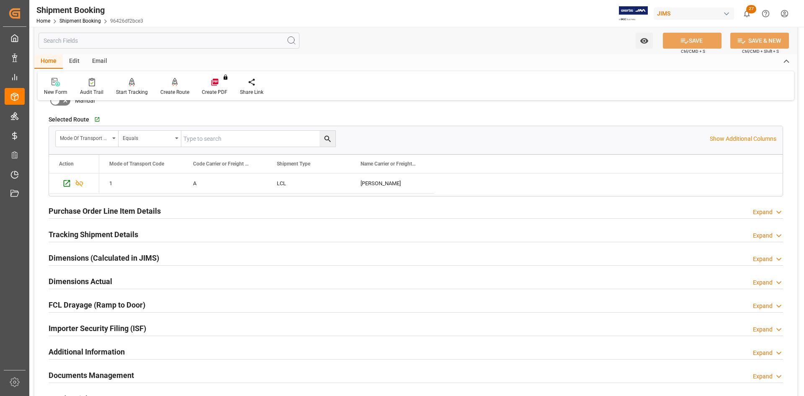
click at [66, 242] on div at bounding box center [416, 242] width 735 height 0
click at [86, 233] on h2 "Tracking Shipment Details" at bounding box center [94, 234] width 90 height 11
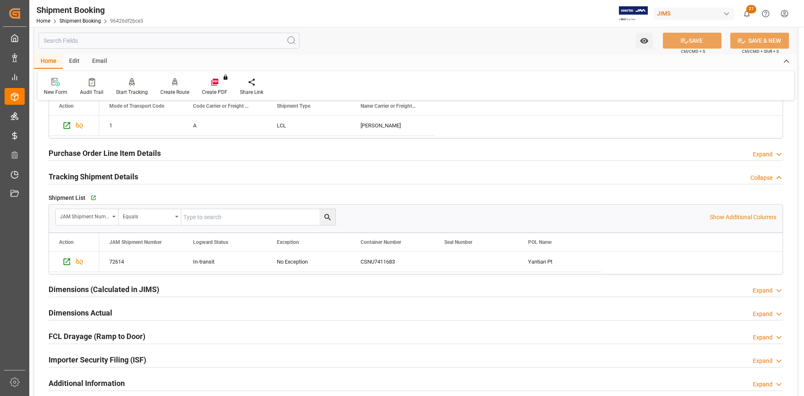
scroll to position [335, 0]
